Goal: Information Seeking & Learning: Learn about a topic

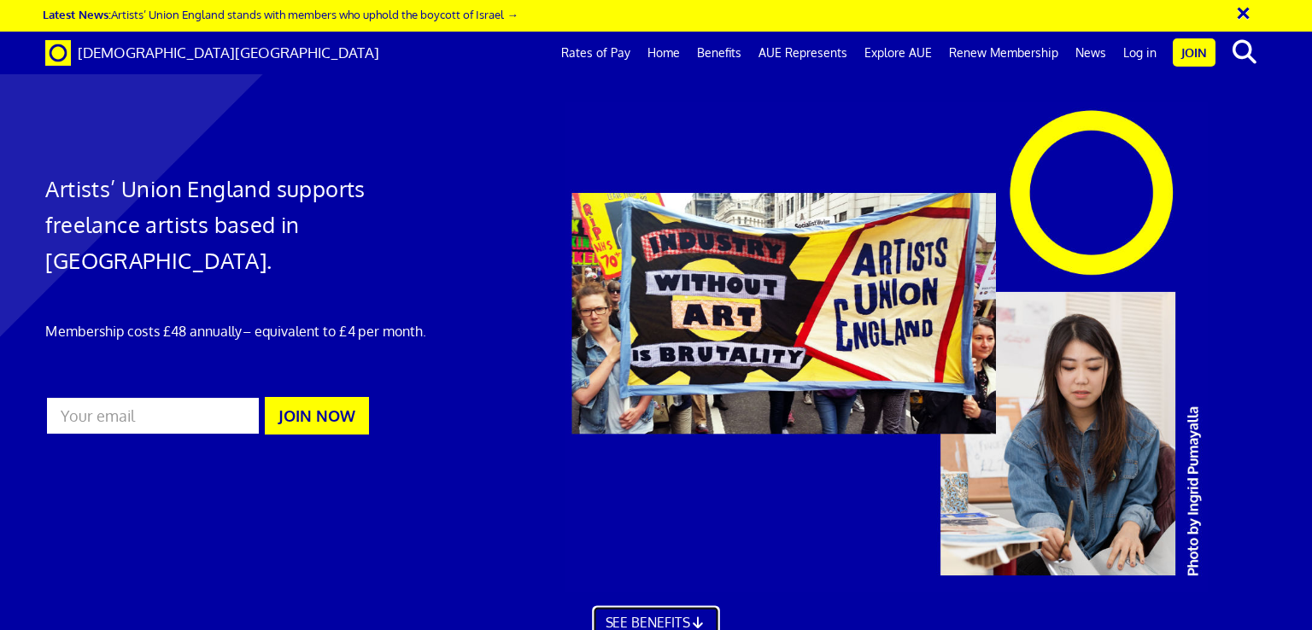
click at [694, 616] on icon at bounding box center [698, 622] width 16 height 13
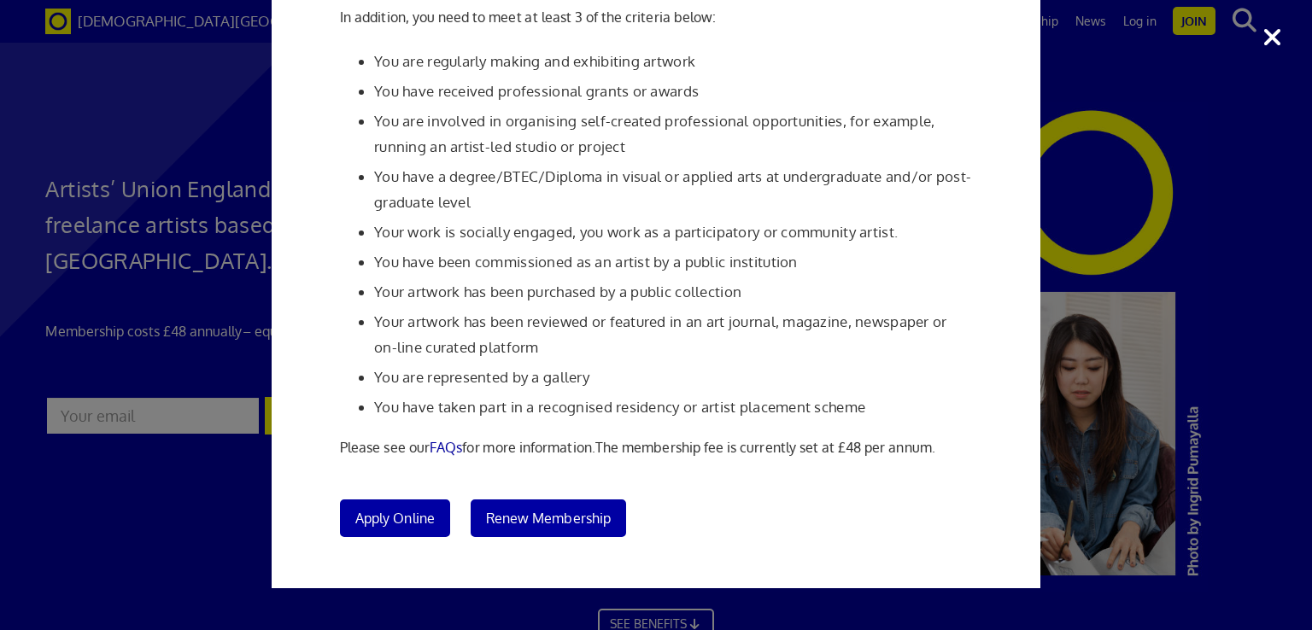
scroll to position [2976, 0]
click at [1148, 93] on div "Membership Criteria In order to join [DEMOGRAPHIC_DATA]: You have to be a profe…" at bounding box center [656, 315] width 1312 height 630
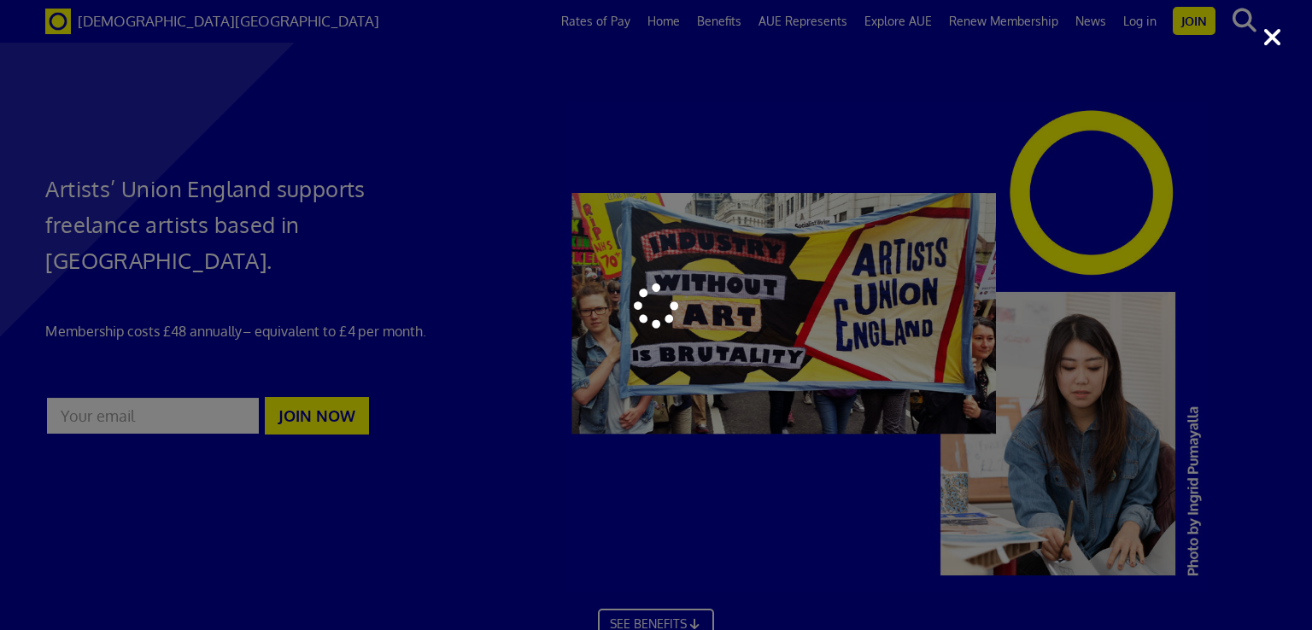
scroll to position [3403, 0]
click at [1083, 274] on div at bounding box center [656, 315] width 1312 height 630
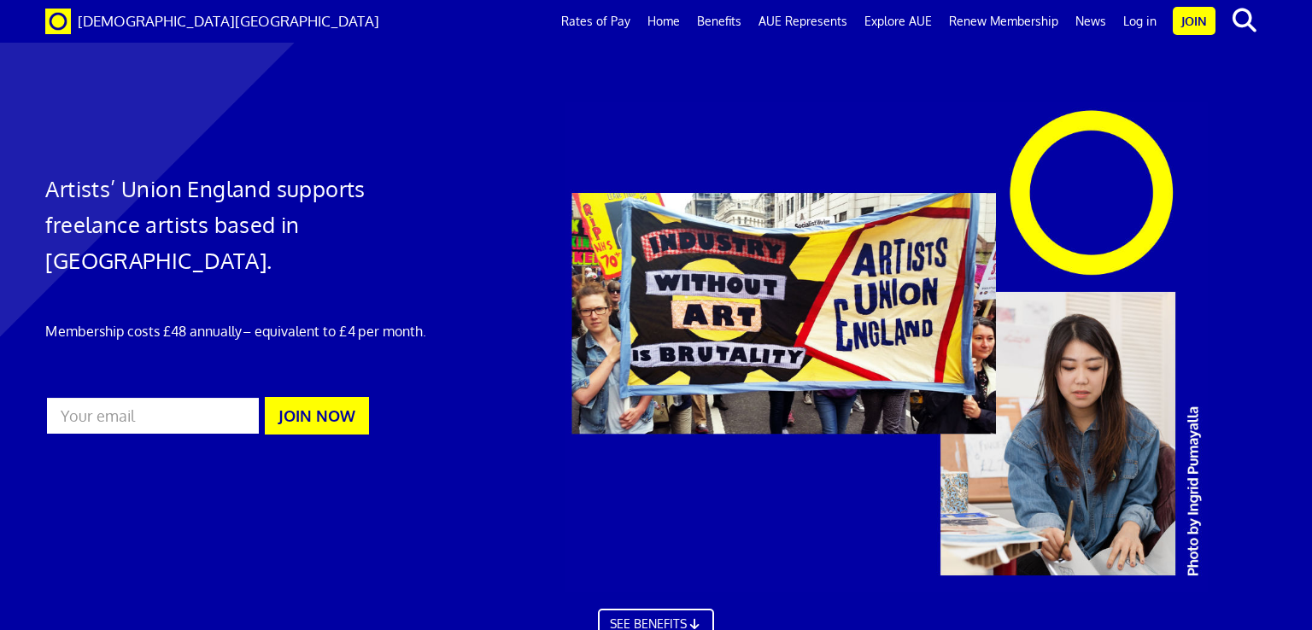
scroll to position [2381, 0]
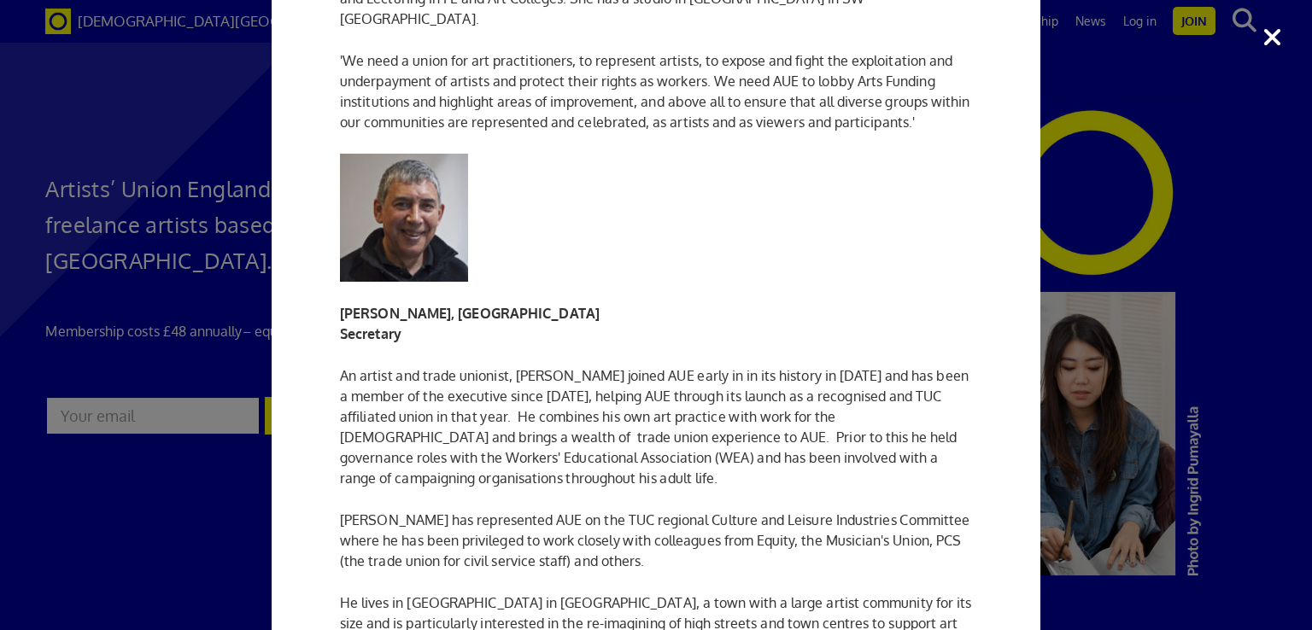
scroll to position [1452, 0]
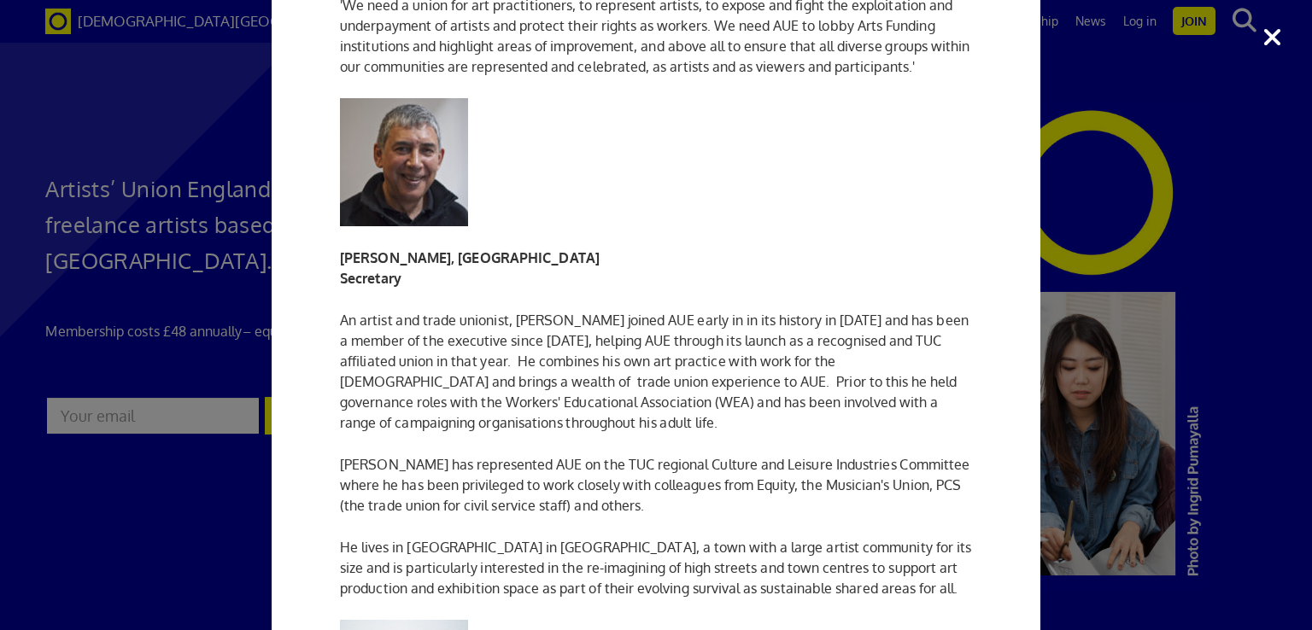
click at [1126, 372] on div "Executive Committee Current members of the Executive Committee (serving [DATE]-…" at bounding box center [656, 315] width 1312 height 630
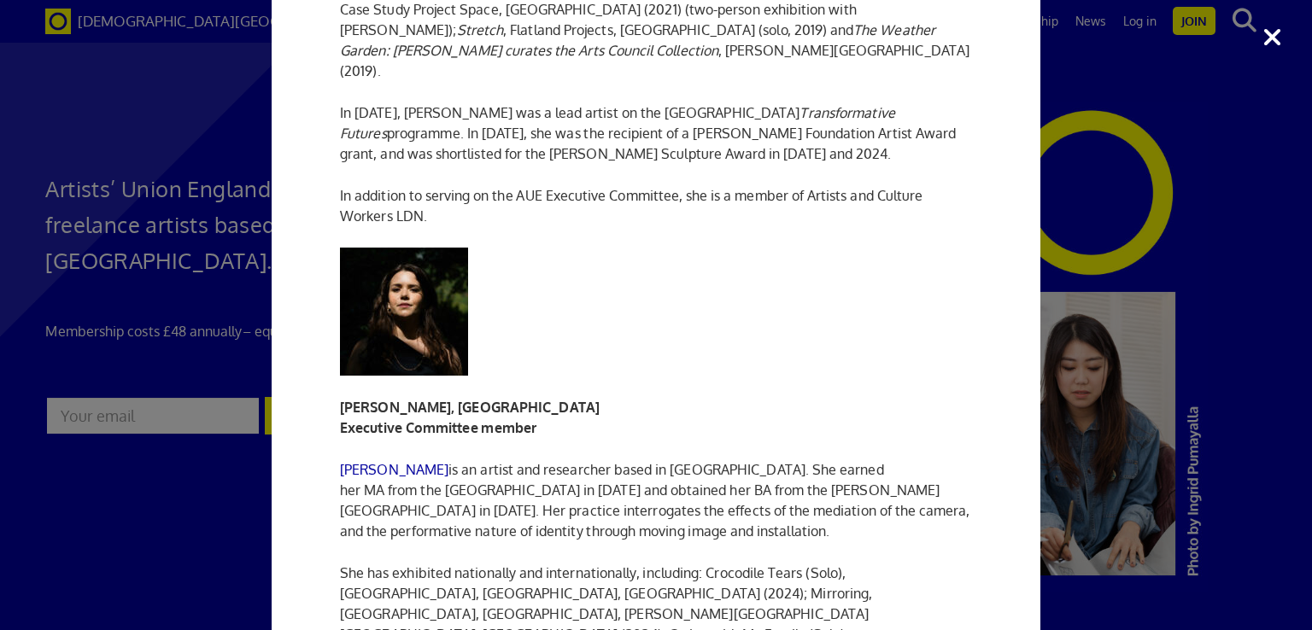
scroll to position [3848, 0]
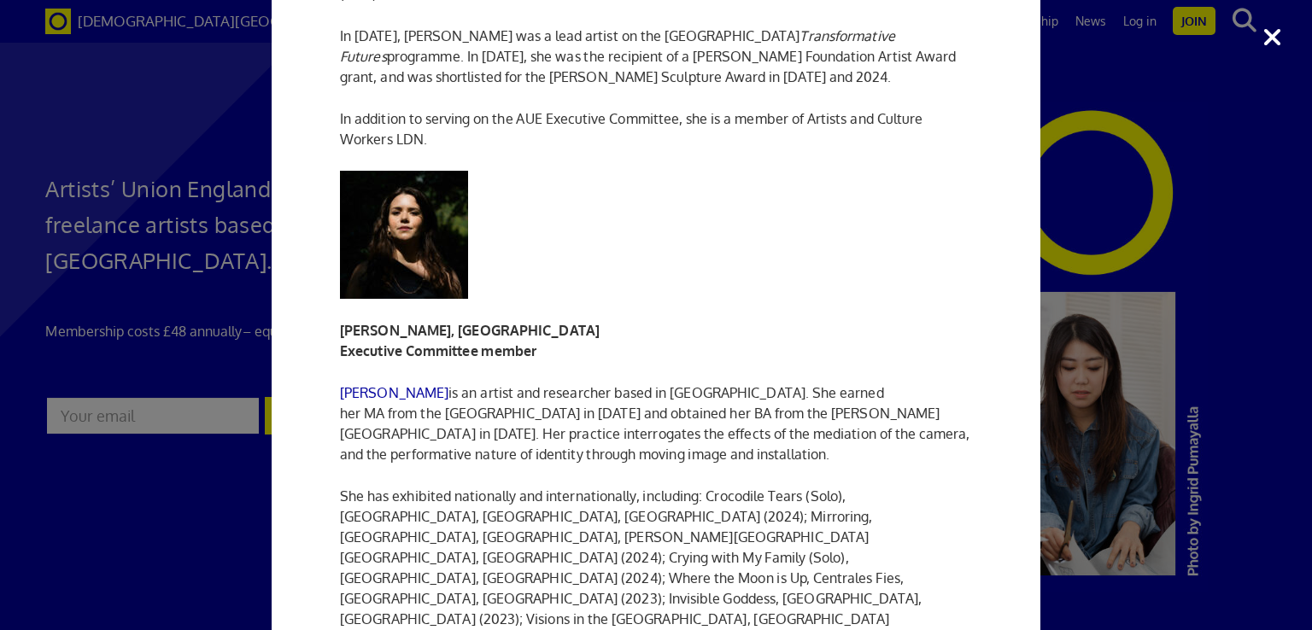
click at [196, 313] on div "Executive Committee Current members of the Executive Committee (serving [DATE]-…" at bounding box center [656, 315] width 1312 height 630
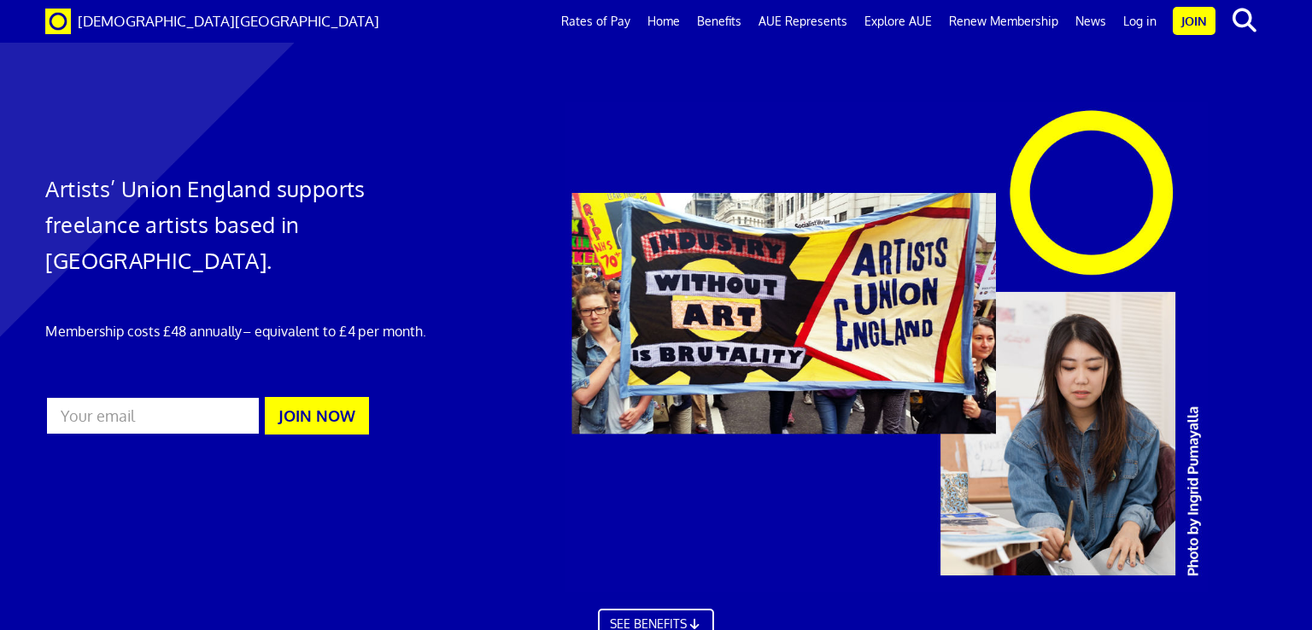
scroll to position [0, 0]
